Goal: Task Accomplishment & Management: Use online tool/utility

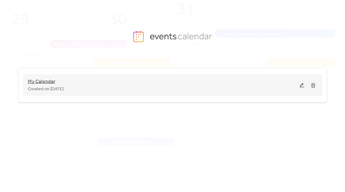
click at [44, 81] on span "My Calendar" at bounding box center [41, 81] width 27 height 7
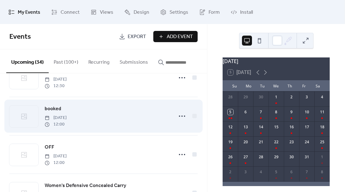
scroll to position [1061, 0]
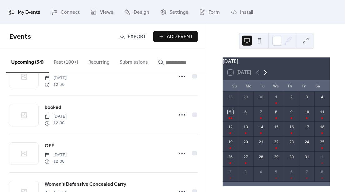
click at [268, 75] on icon at bounding box center [264, 72] width 7 height 7
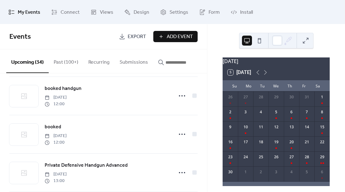
scroll to position [0, 0]
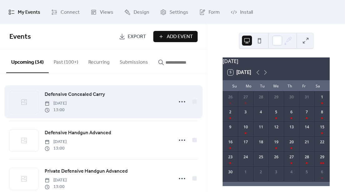
click at [102, 94] on span "Defensive Concealed Carry" at bounding box center [75, 94] width 60 height 7
click at [185, 102] on circle at bounding box center [184, 101] width 1 height 1
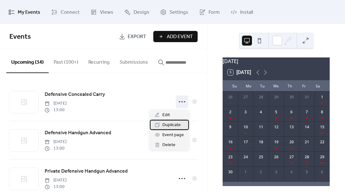
click at [177, 122] on span "Duplicate" at bounding box center [171, 124] width 18 height 7
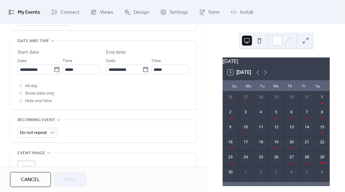
scroll to position [199, 0]
click at [41, 75] on input "**********" at bounding box center [35, 70] width 36 height 10
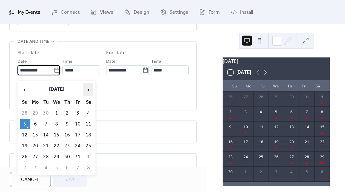
click at [91, 92] on span "›" at bounding box center [88, 89] width 9 height 12
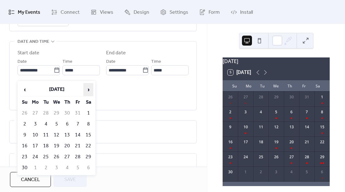
click at [91, 92] on span "›" at bounding box center [88, 89] width 9 height 12
click at [27, 90] on span "‹" at bounding box center [24, 89] width 9 height 12
click at [27, 167] on td "30" at bounding box center [25, 167] width 10 height 10
type input "**********"
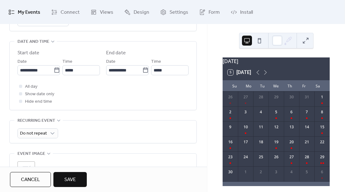
click at [80, 179] on button "Save" at bounding box center [69, 179] width 33 height 15
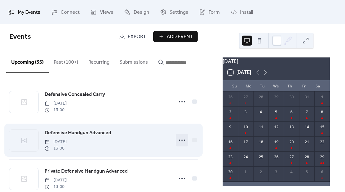
click at [183, 139] on icon at bounding box center [182, 140] width 10 height 10
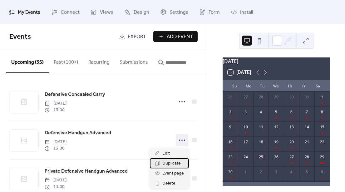
click at [171, 164] on span "Duplicate" at bounding box center [171, 163] width 18 height 7
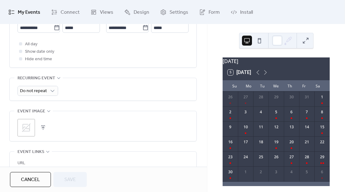
scroll to position [242, 0]
click at [39, 31] on input "**********" at bounding box center [35, 27] width 36 height 10
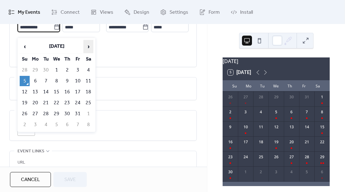
click at [86, 49] on span "›" at bounding box center [88, 46] width 9 height 12
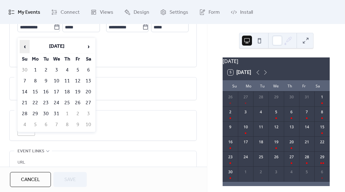
click at [23, 48] on span "‹" at bounding box center [24, 46] width 9 height 12
click at [28, 124] on td "30" at bounding box center [25, 124] width 10 height 10
type input "**********"
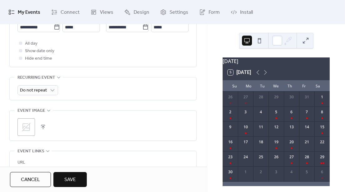
click at [66, 177] on span "Save" at bounding box center [70, 179] width 12 height 7
